Goal: Task Accomplishment & Management: Complete application form

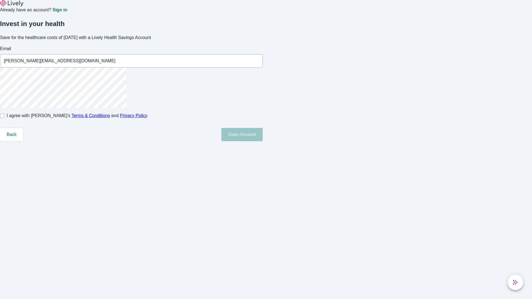
click at [4, 118] on input "I agree with Lively’s Terms & Conditions and Privacy Policy" at bounding box center [2, 116] width 4 height 4
checkbox input "true"
click at [263, 141] on button "Open Account" at bounding box center [242, 134] width 41 height 13
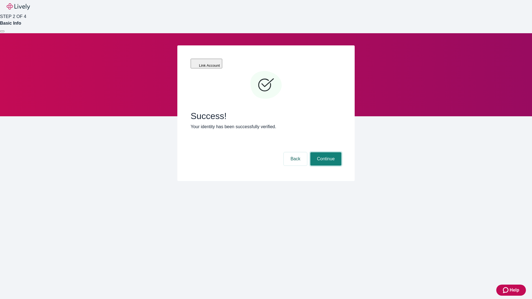
click at [325, 153] on button "Continue" at bounding box center [326, 159] width 31 height 13
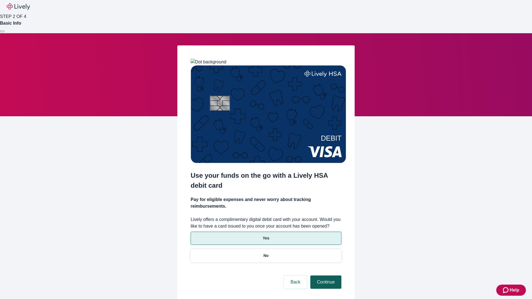
click at [266, 236] on p "Yes" at bounding box center [266, 239] width 7 height 6
click at [325, 276] on button "Continue" at bounding box center [326, 282] width 31 height 13
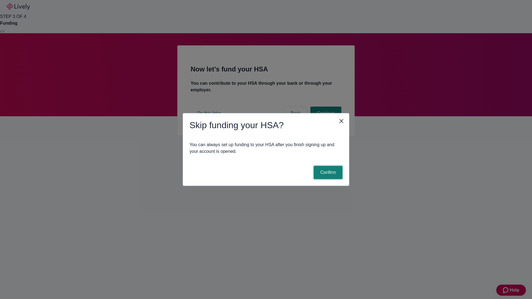
click at [328, 173] on button "Confirm" at bounding box center [328, 172] width 29 height 13
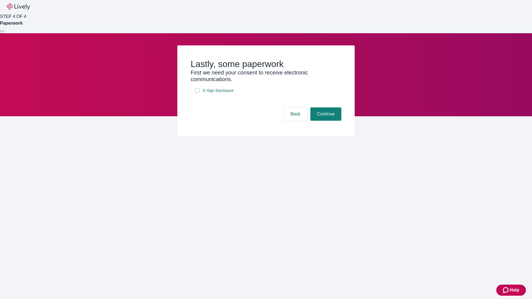
click at [197, 93] on input "E-Sign Disclosure" at bounding box center [197, 90] width 4 height 4
checkbox input "true"
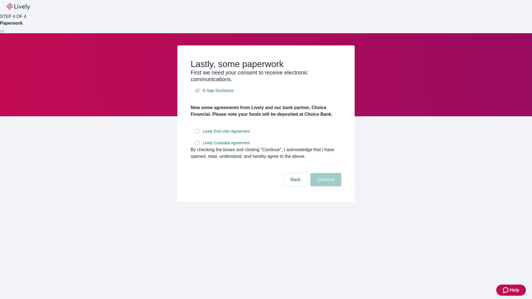
click at [197, 134] on input "Lively End User Agreement" at bounding box center [197, 131] width 4 height 4
checkbox input "true"
click at [197, 145] on input "Lively Custodial Agreement" at bounding box center [197, 143] width 4 height 4
checkbox input "true"
click at [325, 187] on button "Continue" at bounding box center [326, 179] width 31 height 13
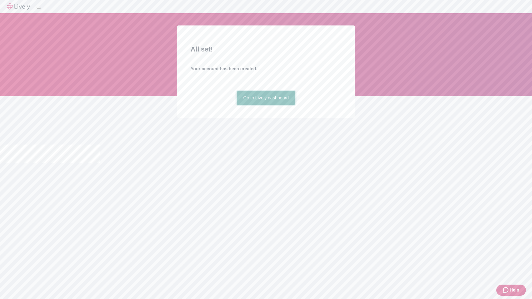
click at [266, 105] on link "Go to Lively dashboard" at bounding box center [266, 98] width 59 height 13
